Goal: Answer question/provide support: Share knowledge or assist other users

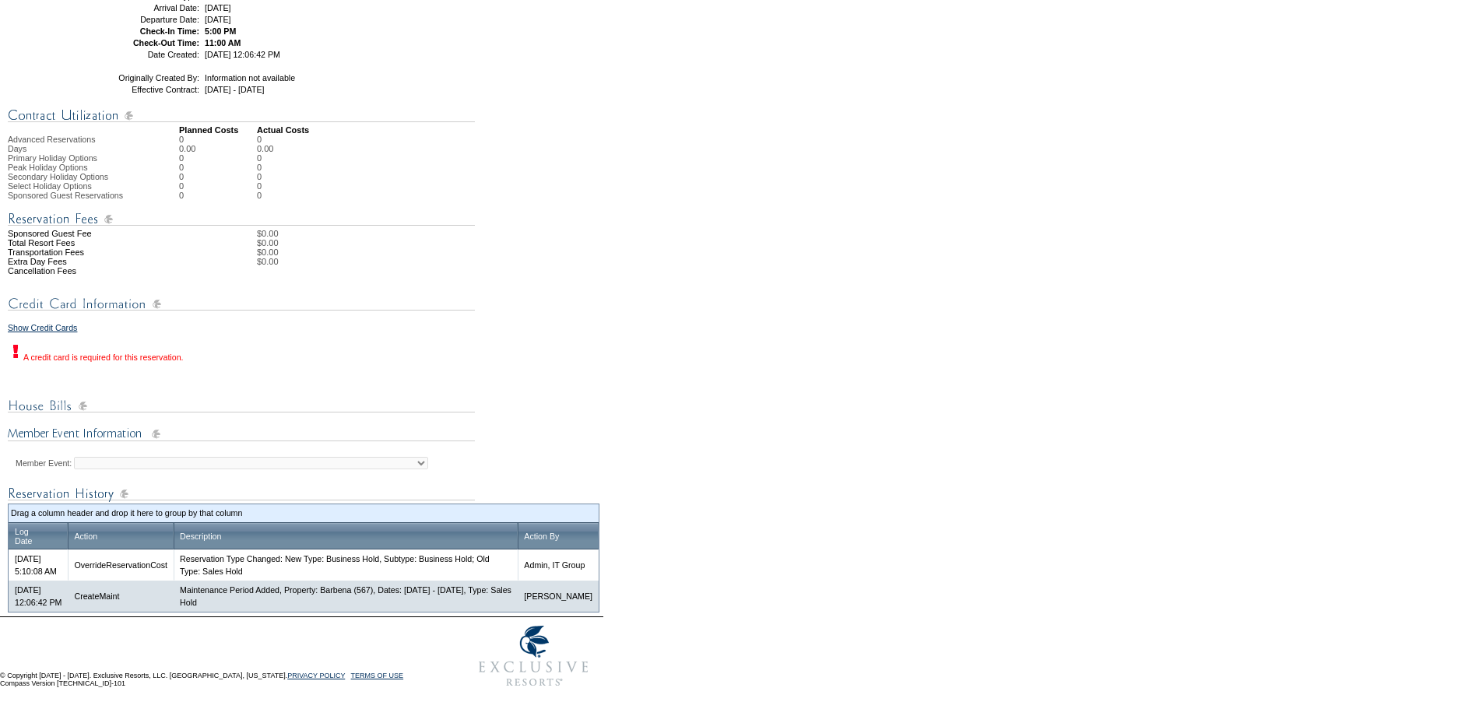
scroll to position [410, 0]
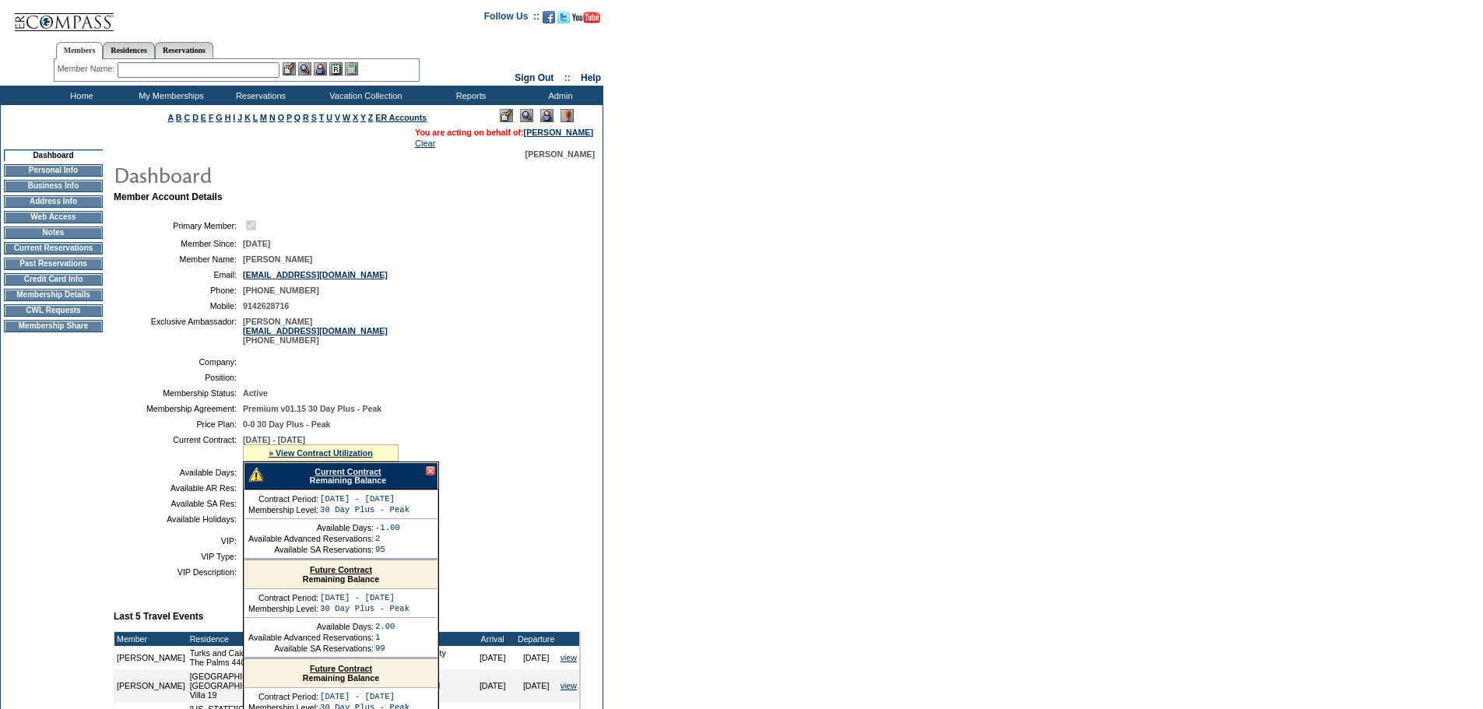
scroll to position [78, 0]
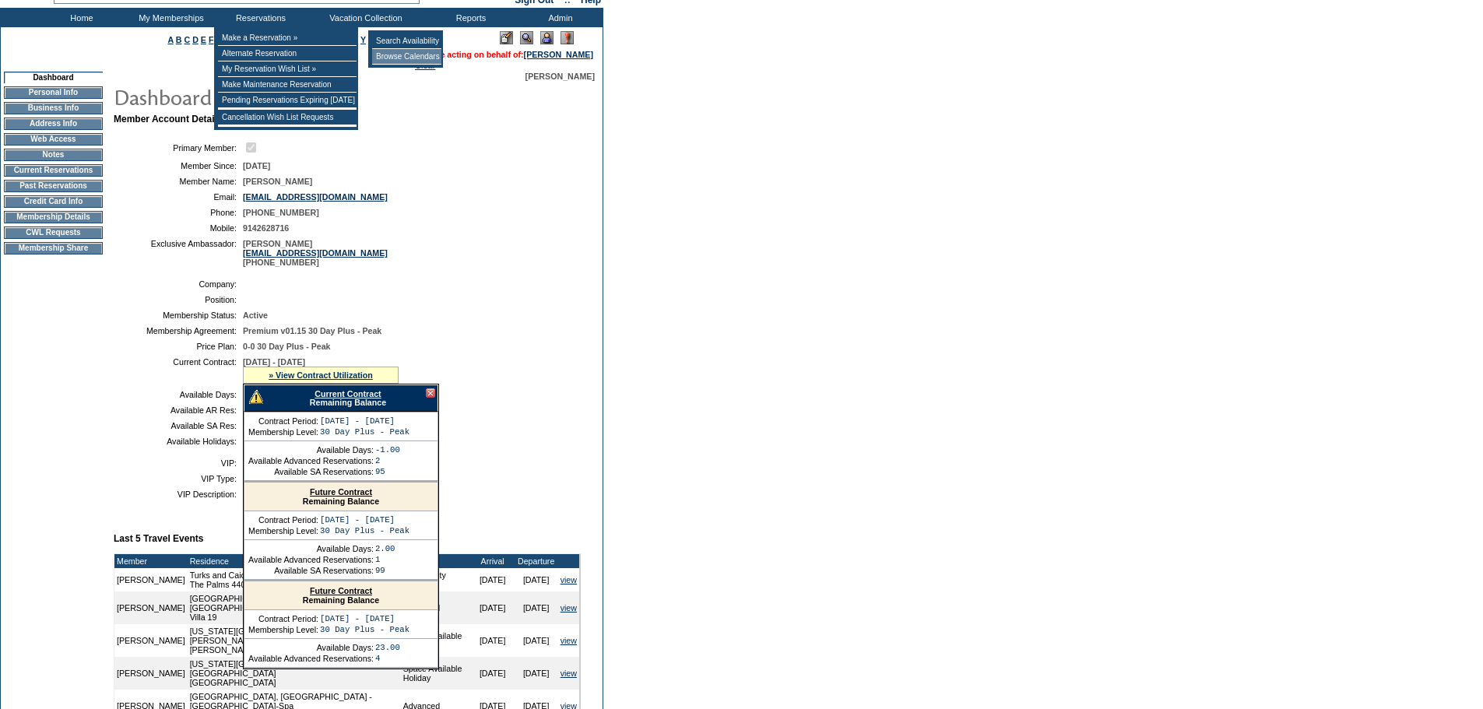
click at [412, 57] on td "Browse Calendars" at bounding box center [406, 57] width 69 height 16
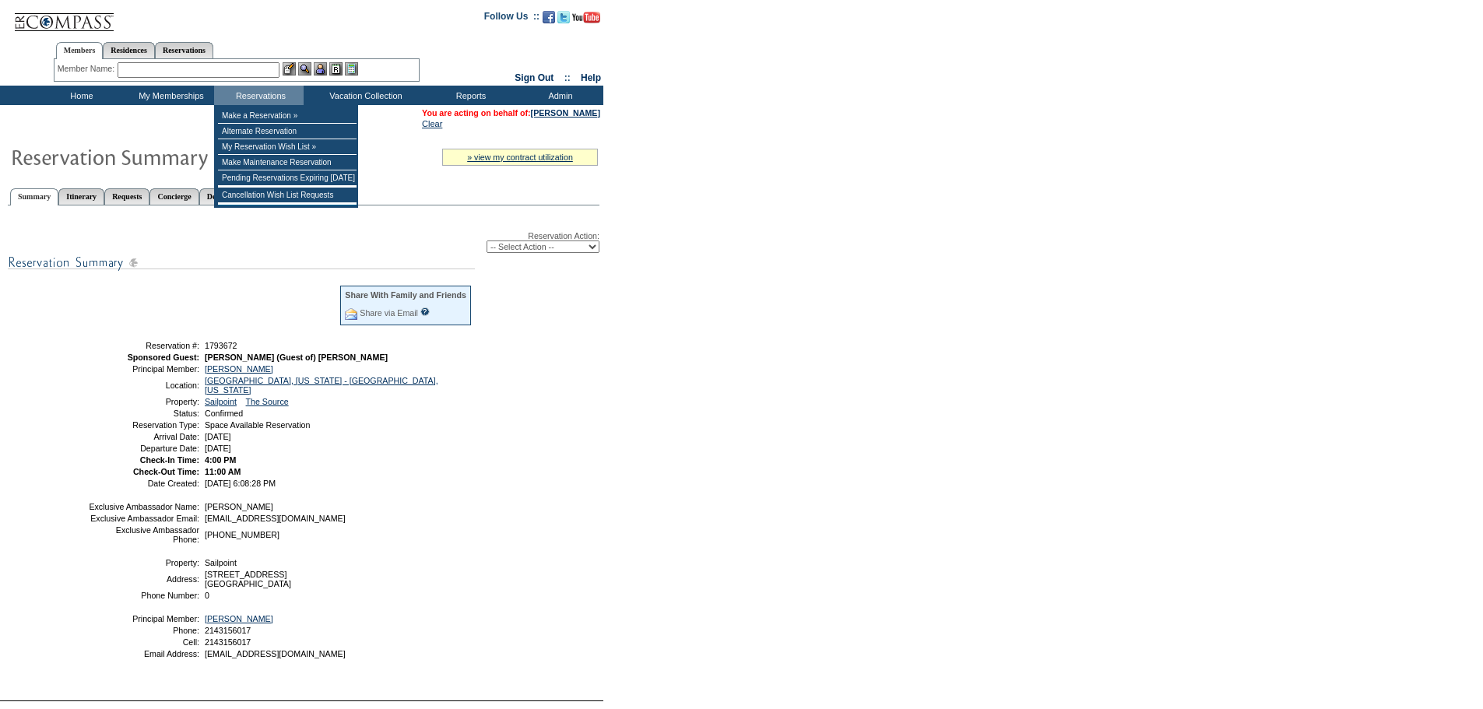
click at [238, 62] on input "text" at bounding box center [199, 70] width 162 height 16
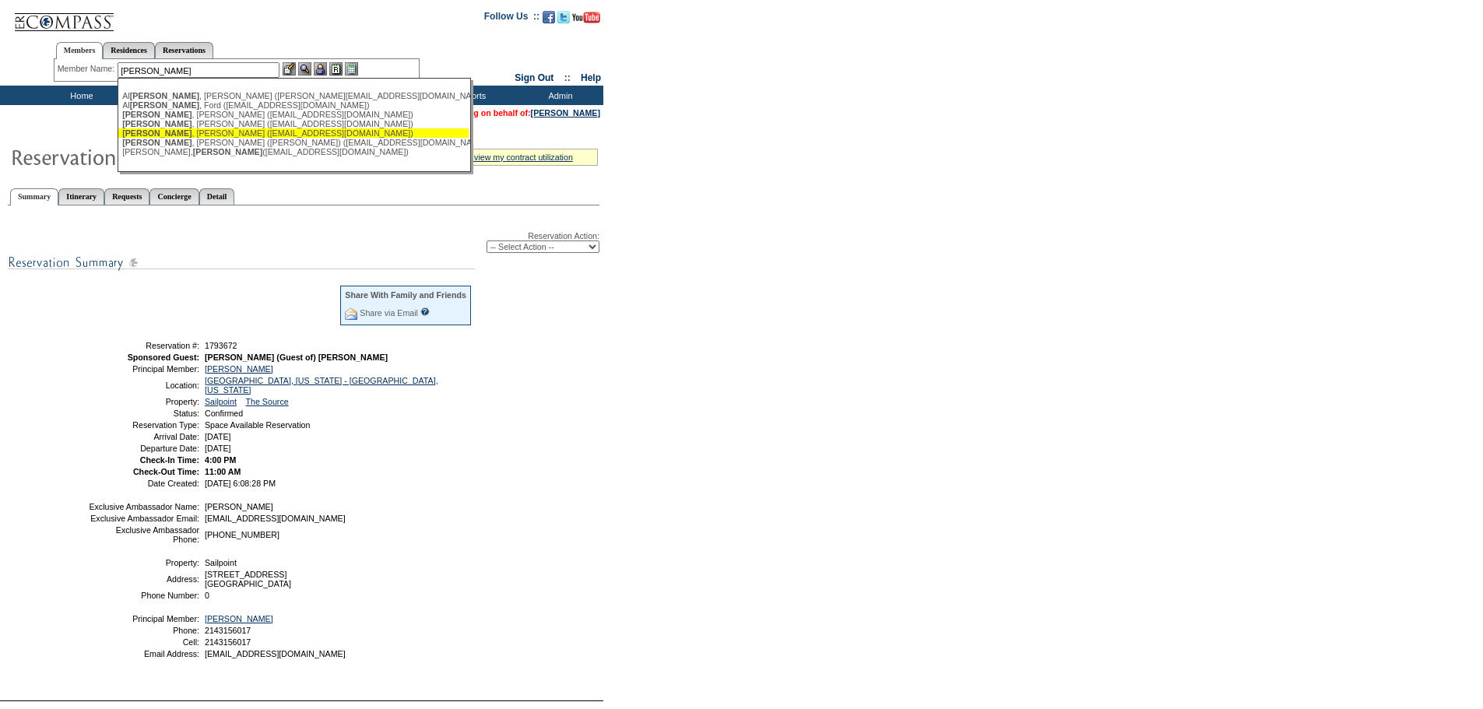
click at [322, 135] on div "Britton , Loretta (lrbritton@yahoo.com)" at bounding box center [293, 132] width 343 height 9
type input "Britton, Loretta (lrbritton@yahoo.com)"
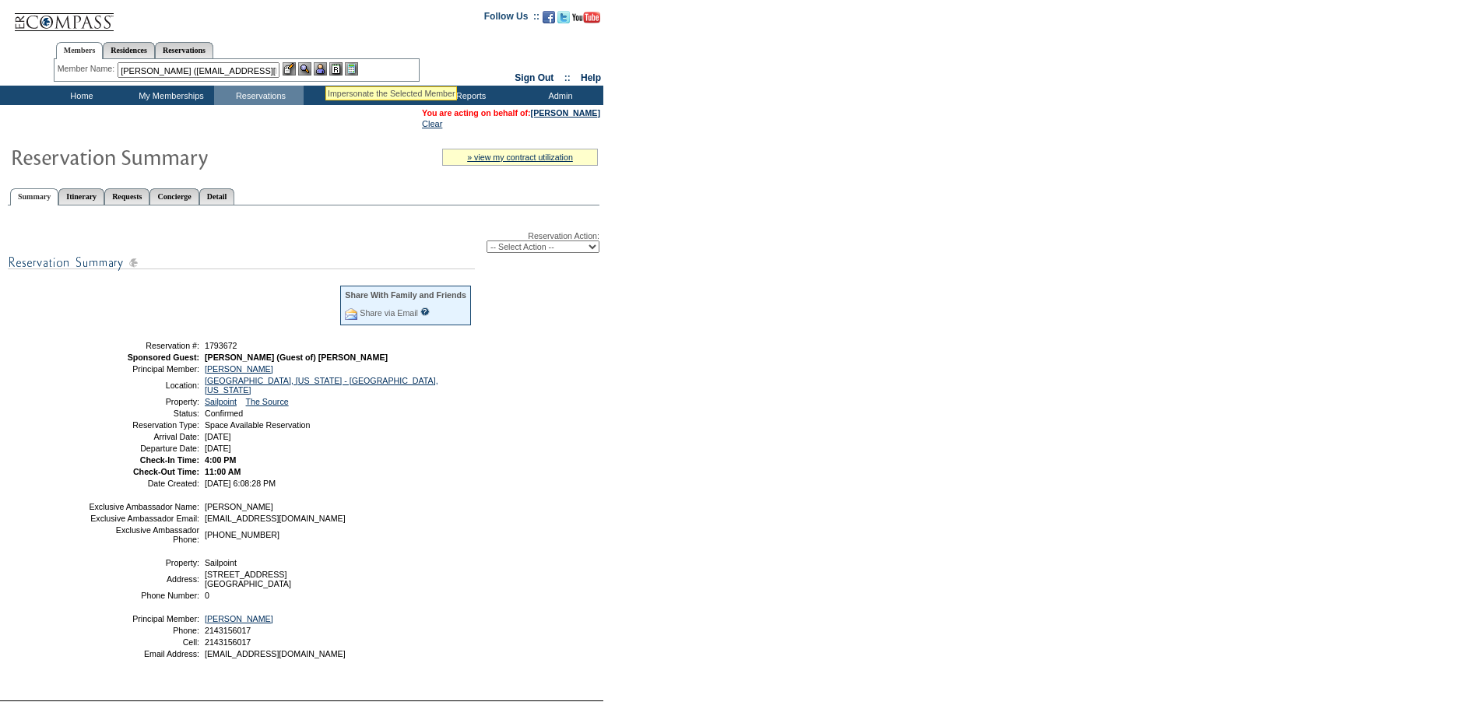
click at [325, 67] on img at bounding box center [320, 68] width 13 height 13
click at [308, 66] on img at bounding box center [304, 68] width 13 height 13
